Goal: Task Accomplishment & Management: Complete application form

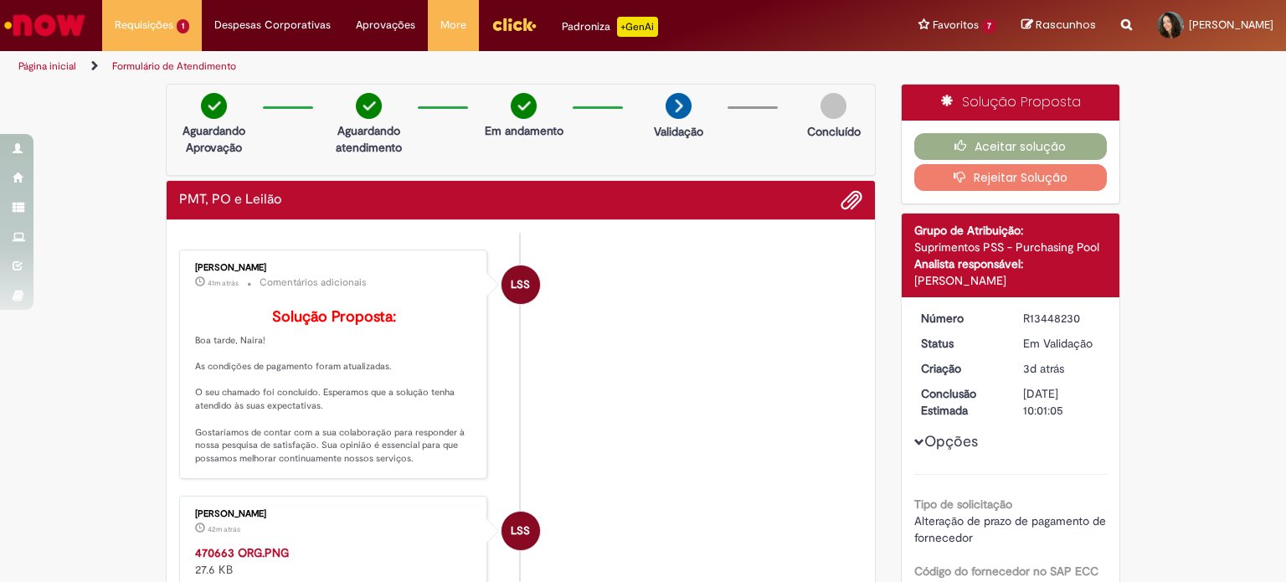
scroll to position [251, 0]
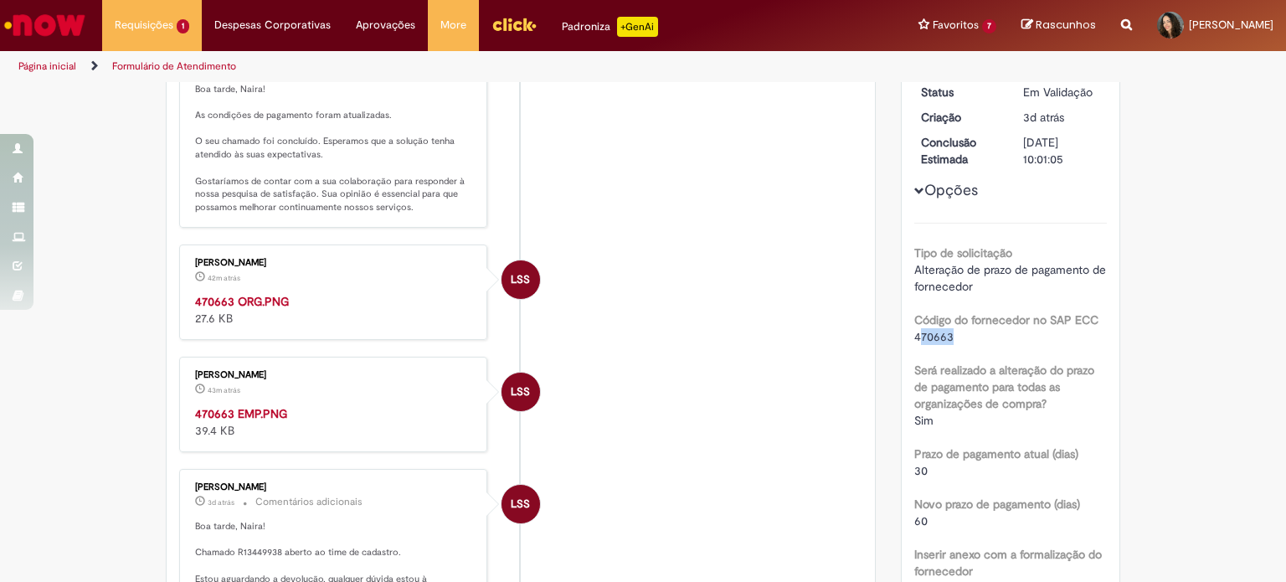
drag, startPoint x: 948, startPoint y: 335, endPoint x: 912, endPoint y: 339, distance: 36.2
click at [914, 339] on div "470663" at bounding box center [1010, 336] width 193 height 17
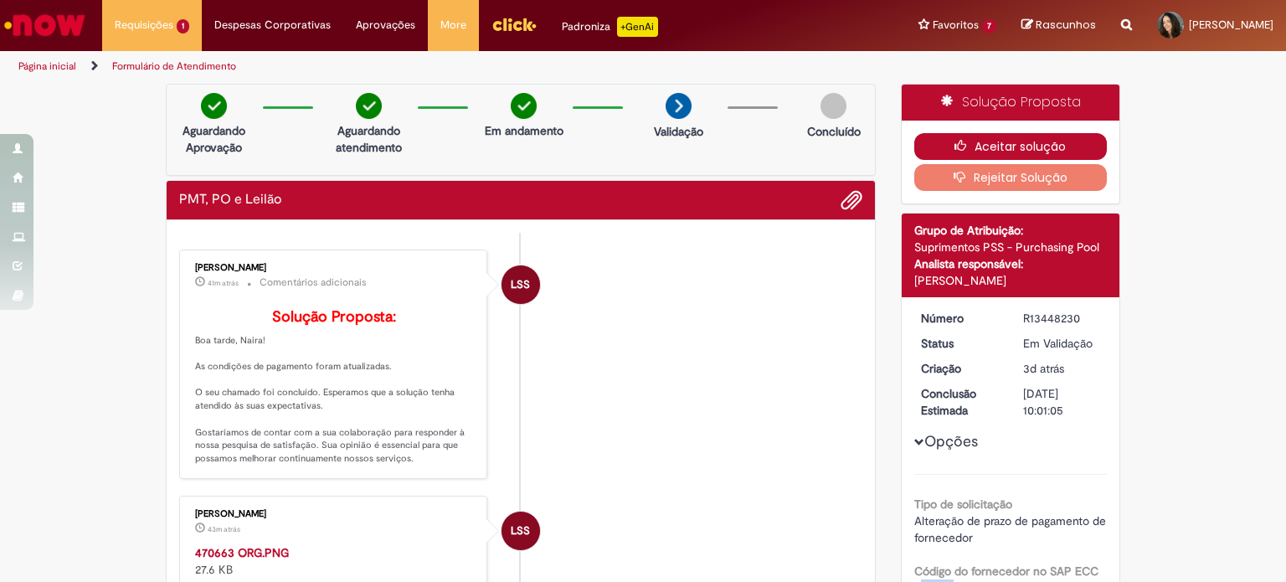
click at [1010, 145] on button "Aceitar solução" at bounding box center [1010, 146] width 193 height 27
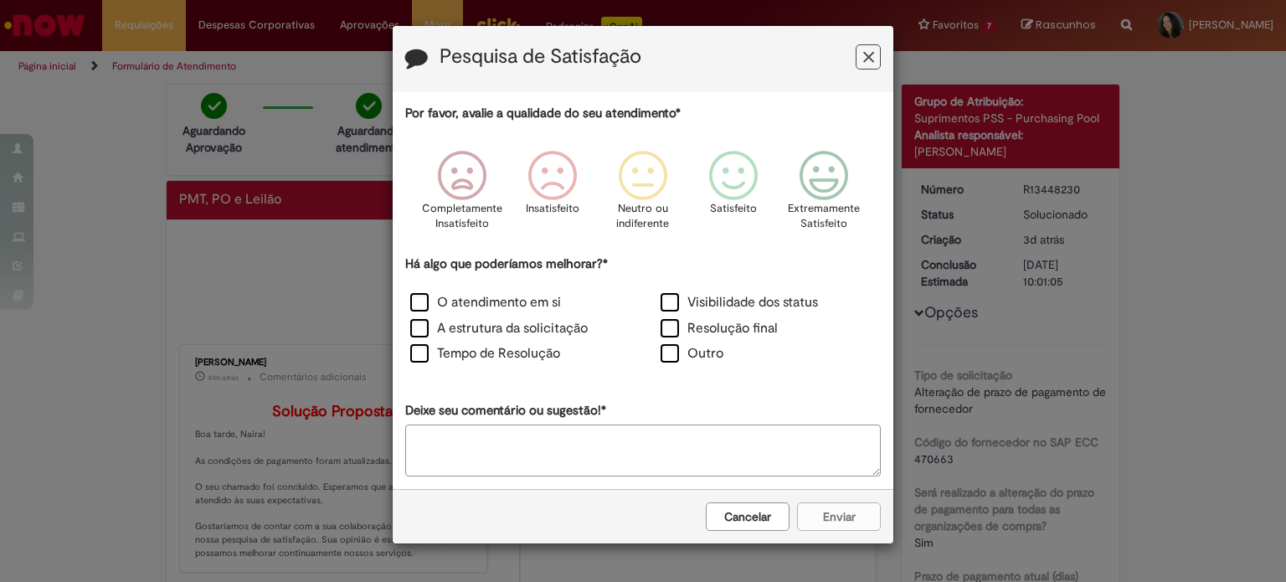
click at [867, 59] on icon "Feedback" at bounding box center [868, 58] width 11 height 18
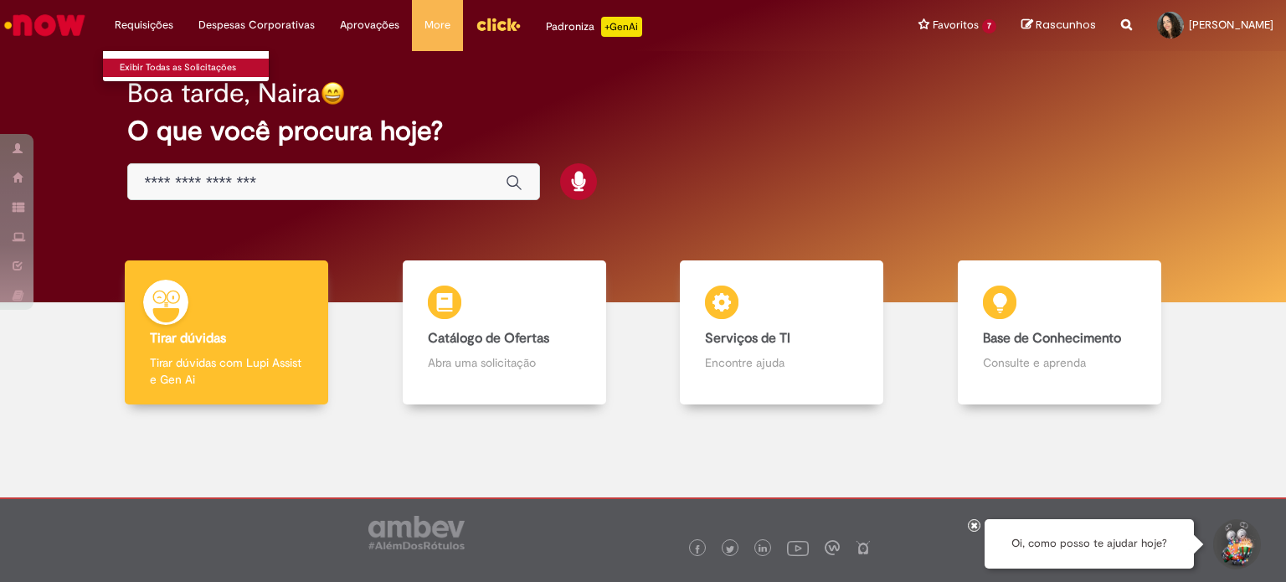
click at [168, 61] on link "Exibir Todas as Solicitações" at bounding box center [195, 68] width 184 height 18
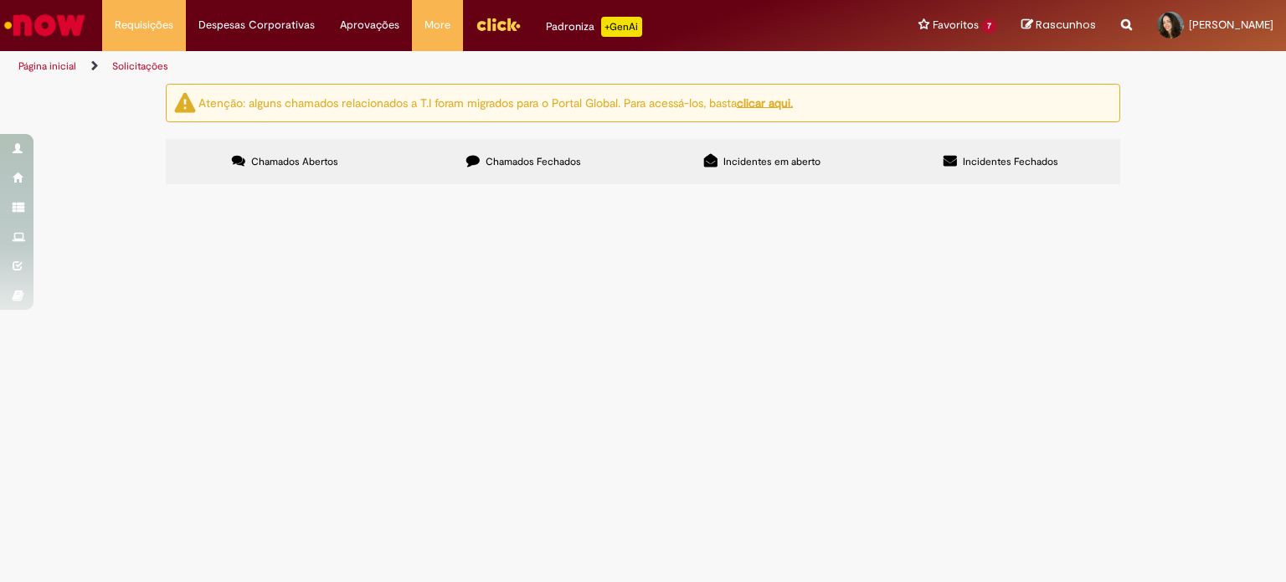
click at [505, 168] on label "Chamados Fechados" at bounding box center [523, 161] width 239 height 45
click at [0, 0] on span "R13448230" at bounding box center [0, 0] width 0 height 0
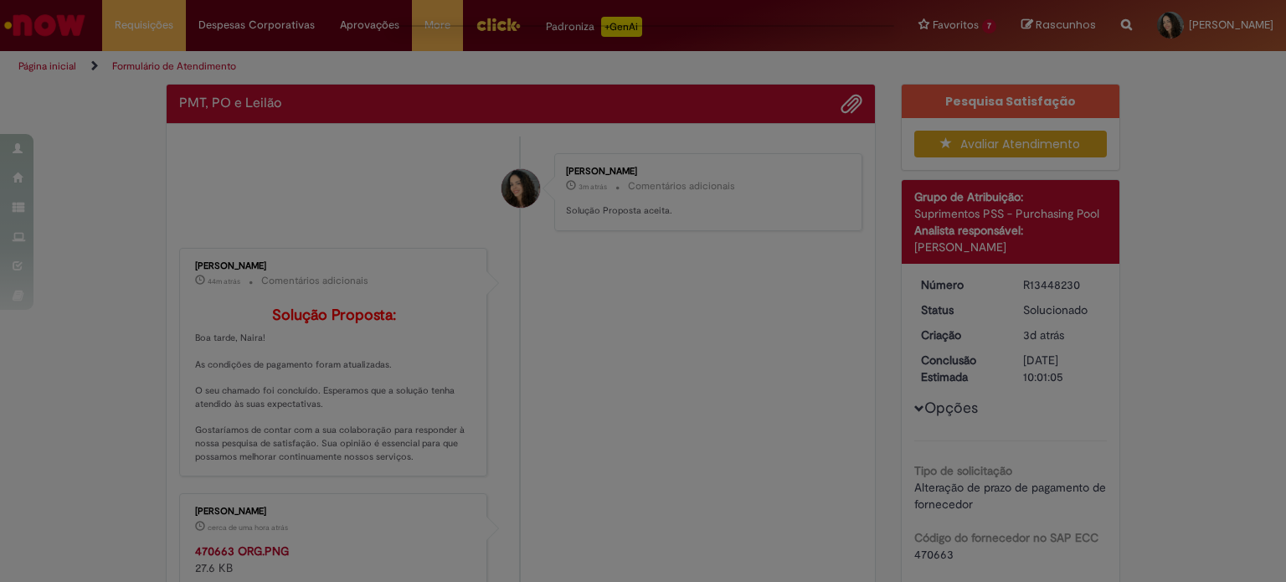
click at [218, 311] on div "Feedback" at bounding box center [643, 291] width 1286 height 582
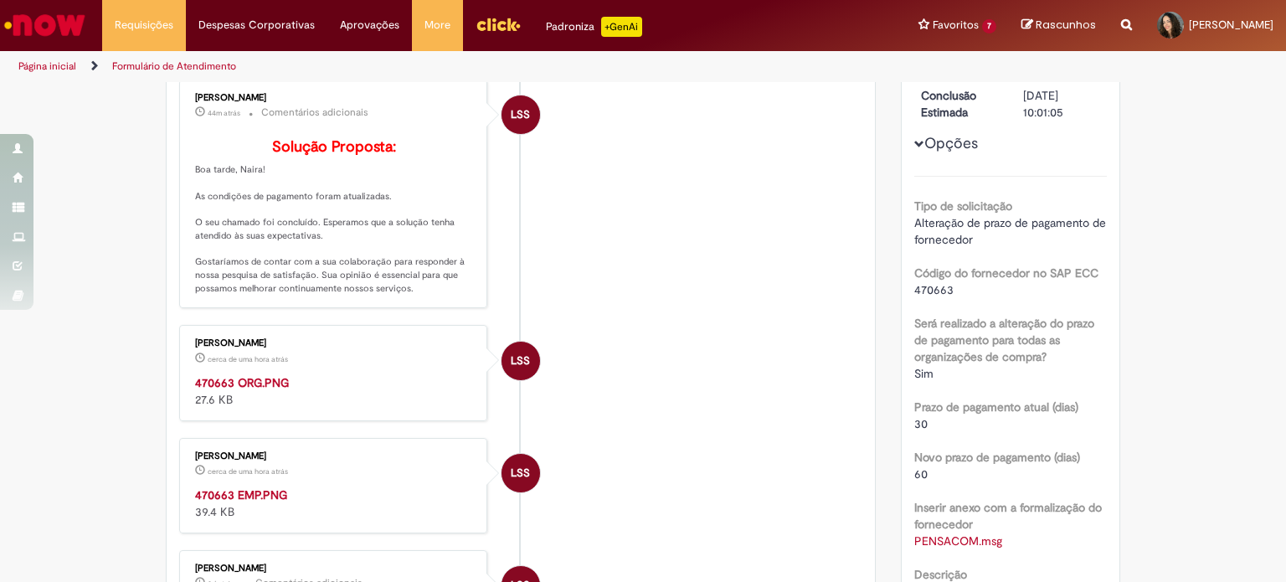
scroll to position [264, 0]
drag, startPoint x: 948, startPoint y: 281, endPoint x: 881, endPoint y: 301, distance: 69.7
click at [881, 297] on div "Verificar Código de Barras Aguardando Aprovação Aguardando atendimento Em andam…" at bounding box center [642, 414] width 979 height 1189
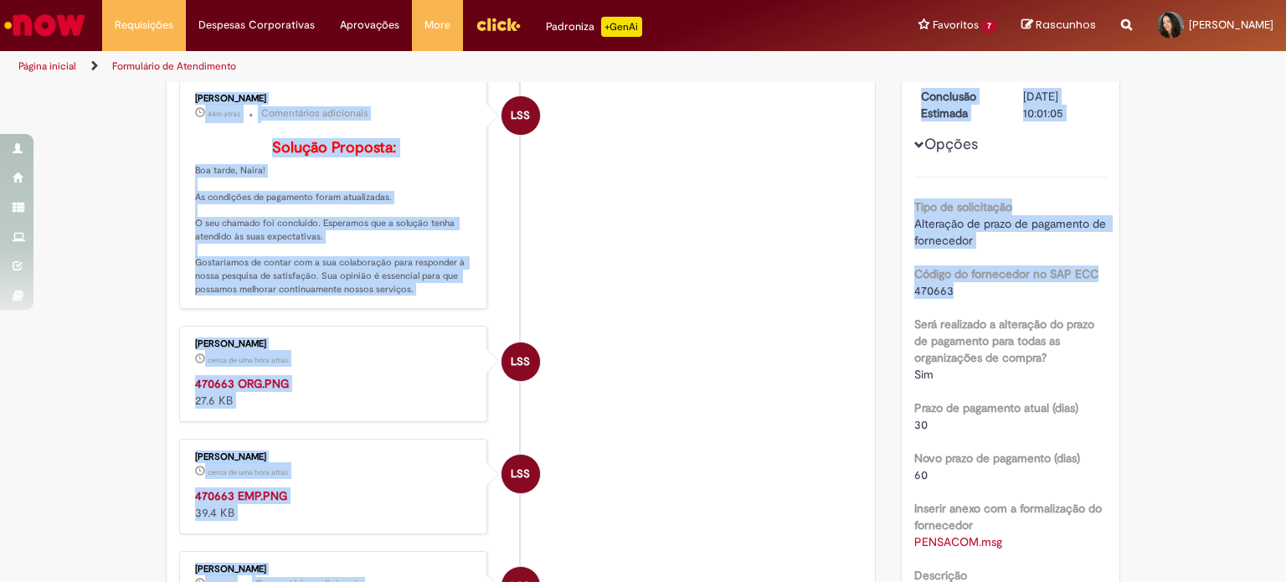
click at [969, 280] on b "Código do fornecedor no SAP ECC" at bounding box center [1006, 273] width 184 height 15
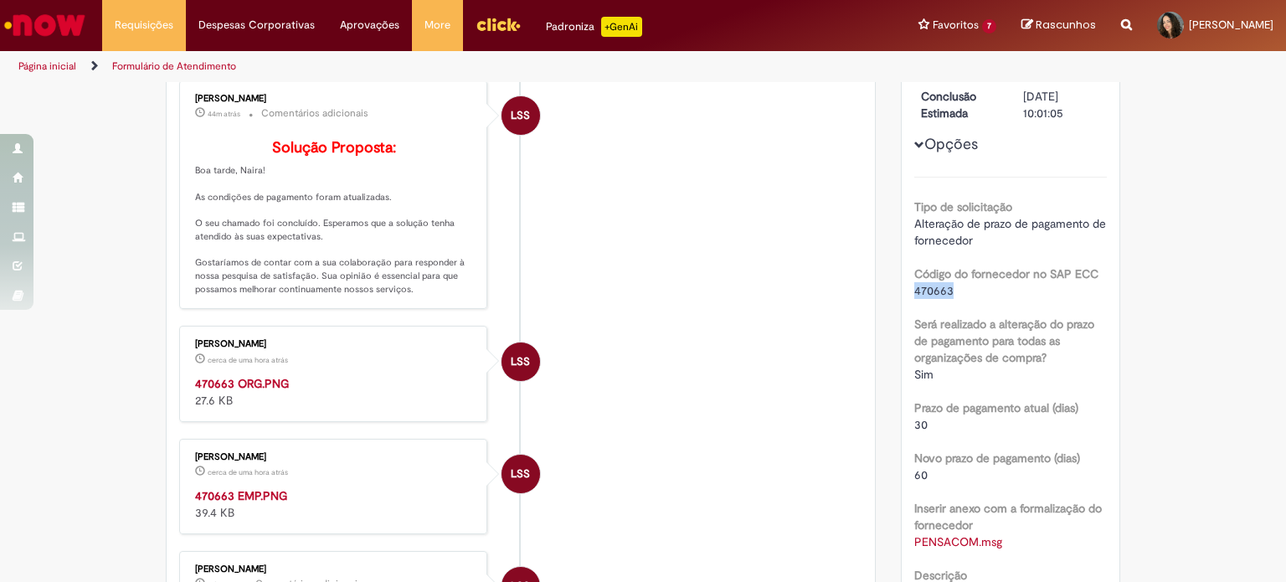
drag, startPoint x: 949, startPoint y: 292, endPoint x: 907, endPoint y: 296, distance: 42.9
click at [914, 294] on div "470663" at bounding box center [1010, 290] width 193 height 17
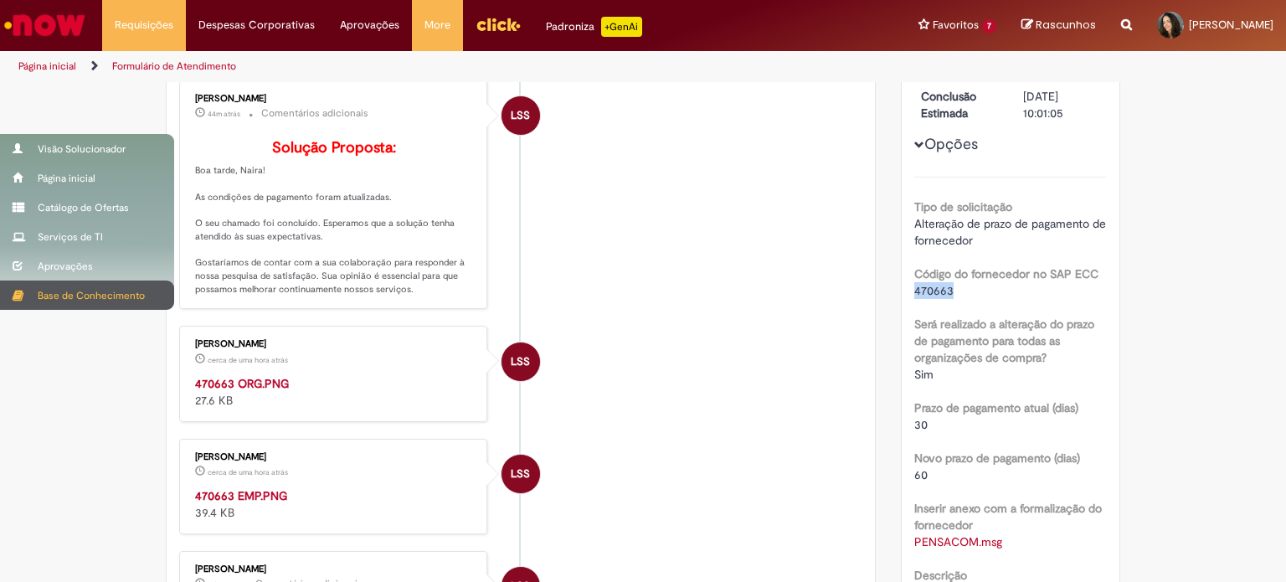
copy span "470663"
